Goal: Find specific page/section: Find specific page/section

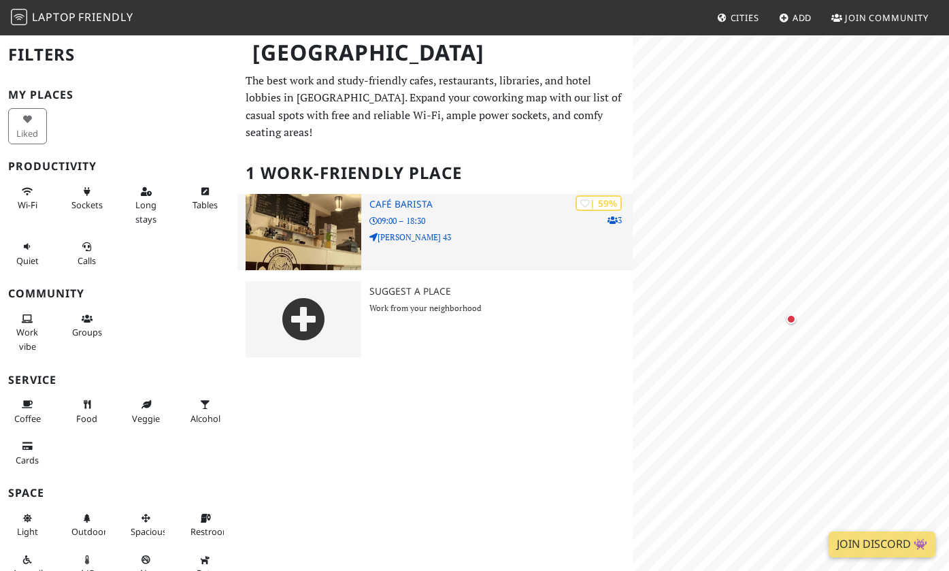
click at [339, 220] on img at bounding box center [304, 232] width 116 height 76
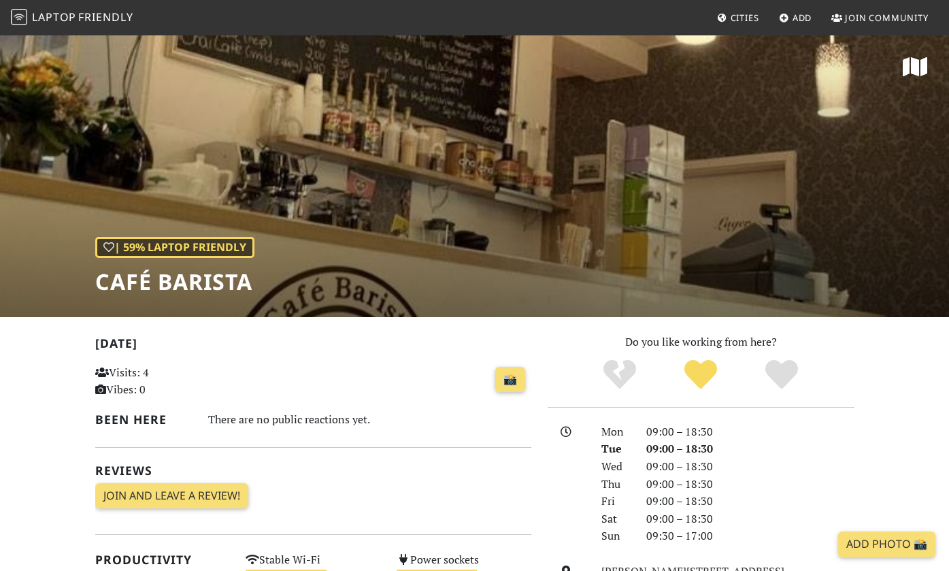
click at [206, 280] on h1 "Café Barista" at bounding box center [174, 282] width 159 height 26
drag, startPoint x: 264, startPoint y: 277, endPoint x: 121, endPoint y: 281, distance: 143.0
click at [121, 281] on div "| 59% Laptop Friendly Café Barista" at bounding box center [474, 175] width 949 height 283
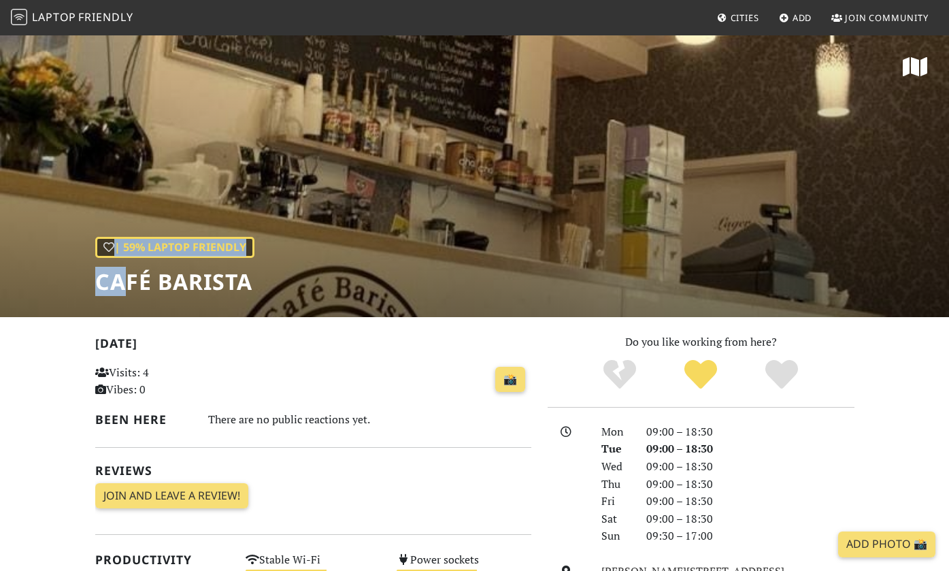
click at [125, 281] on h1 "Café Barista" at bounding box center [174, 282] width 159 height 26
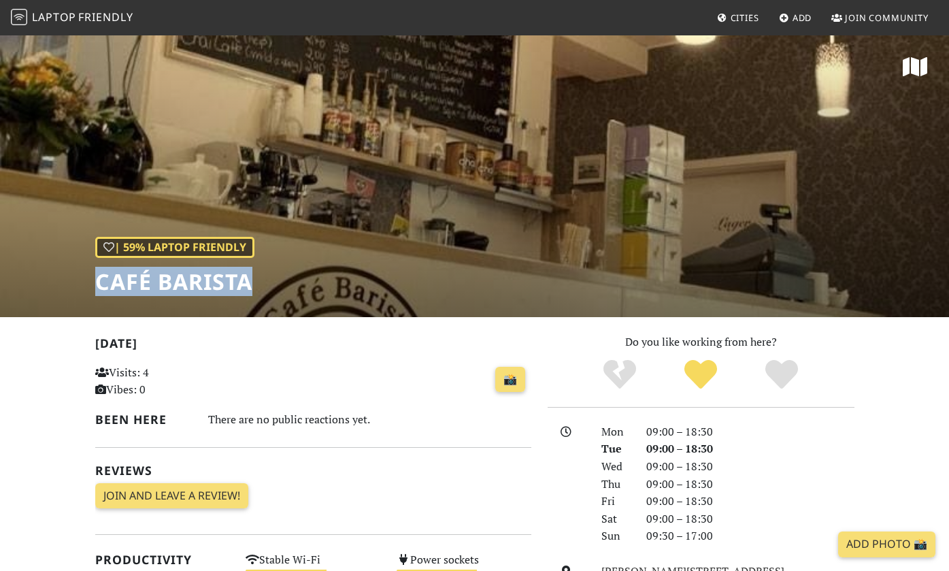
drag, startPoint x: 248, startPoint y: 282, endPoint x: 100, endPoint y: 289, distance: 147.9
click at [100, 289] on h1 "Café Barista" at bounding box center [174, 282] width 159 height 26
copy h1 "Café Barista"
